Goal: Task Accomplishment & Management: Manage account settings

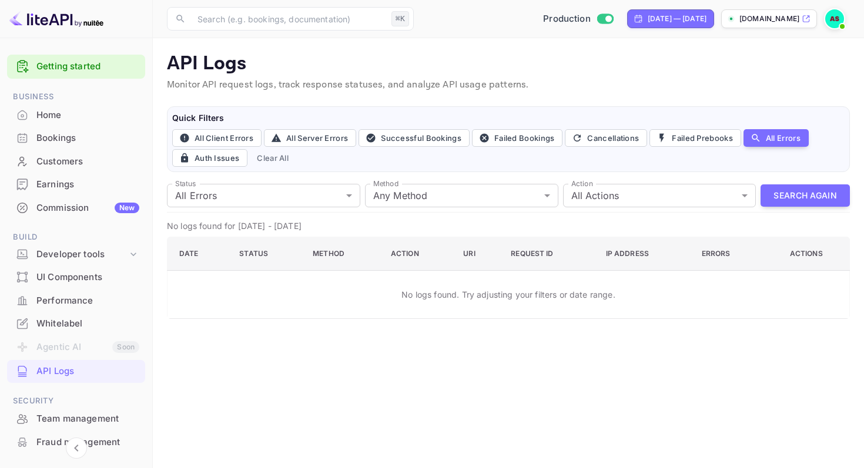
scroll to position [121, 0]
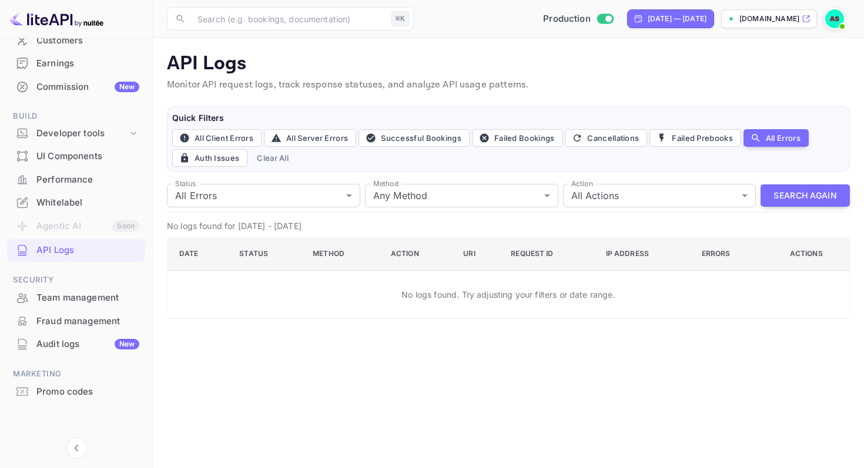
click at [66, 205] on div "Whitelabel" at bounding box center [87, 203] width 103 height 14
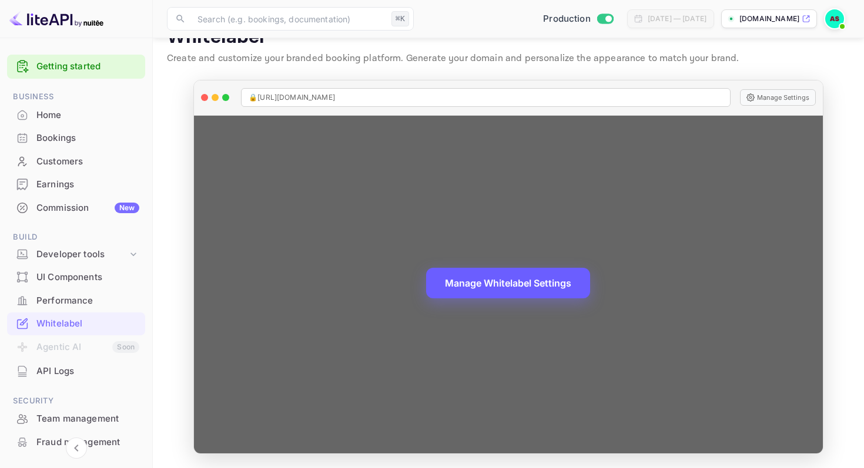
click at [519, 284] on button "Manage Whitelabel Settings" at bounding box center [508, 283] width 164 height 31
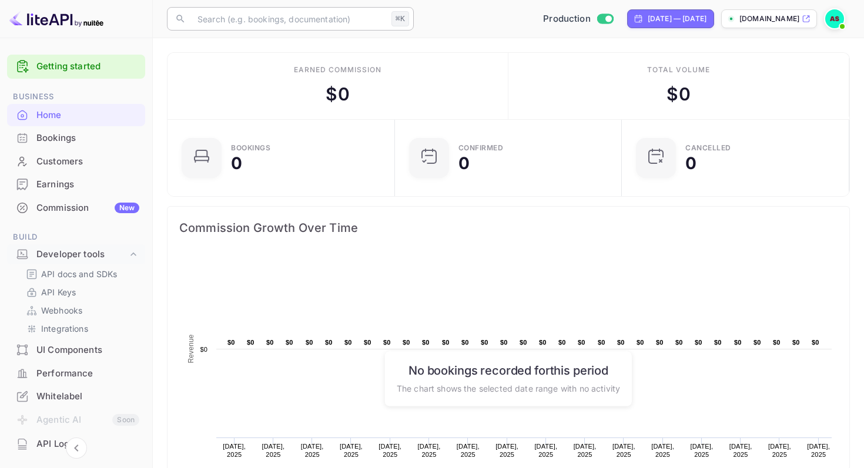
scroll to position [191, 220]
click at [71, 372] on div "Performance" at bounding box center [87, 374] width 103 height 14
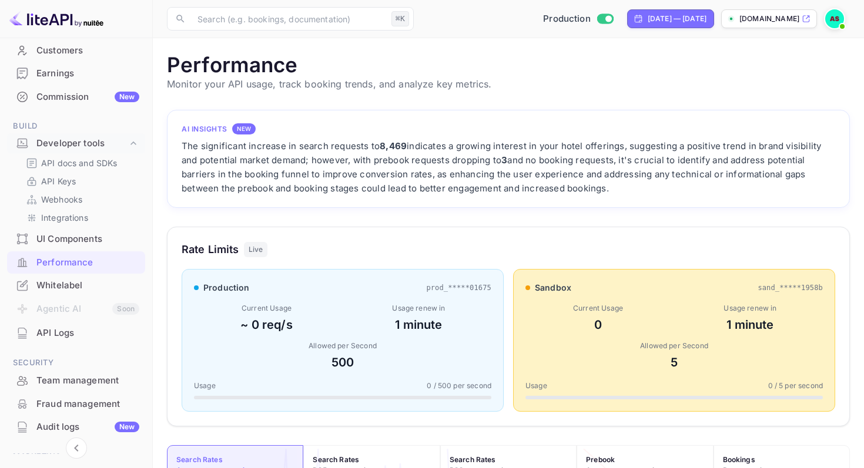
scroll to position [194, 0]
